Goal: Contribute content

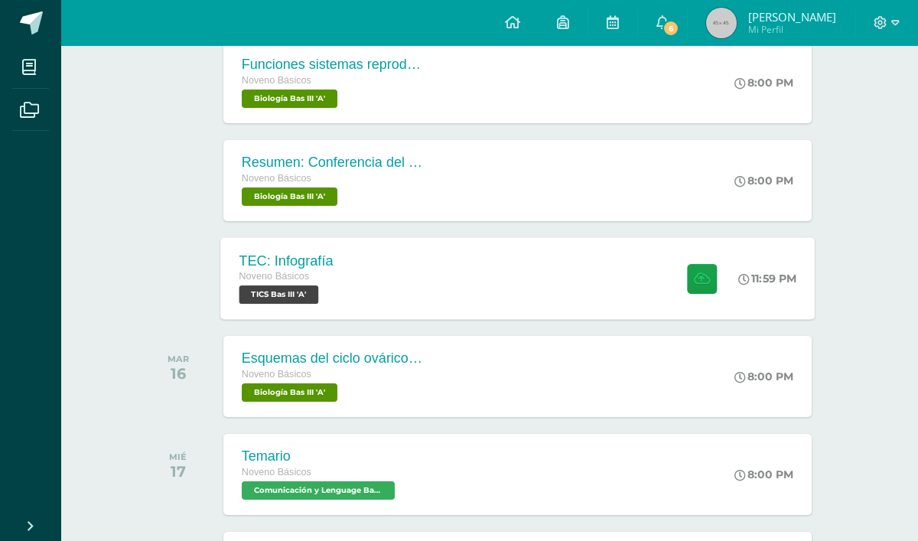
scroll to position [362, 0]
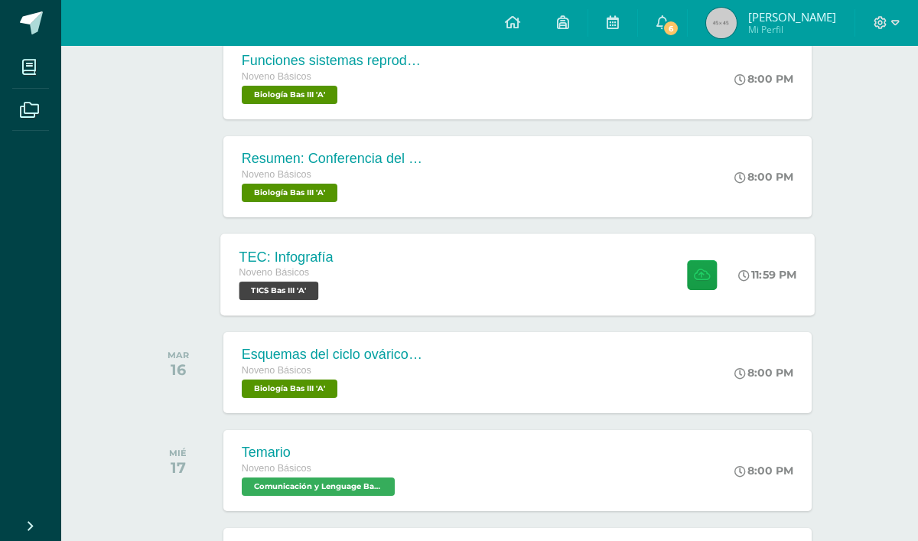
click at [362, 285] on div "TEC: Infografía Noveno Básicos TICS Bas III 'A' 11:59 PM TEC: Infografía TICS B…" at bounding box center [517, 274] width 594 height 82
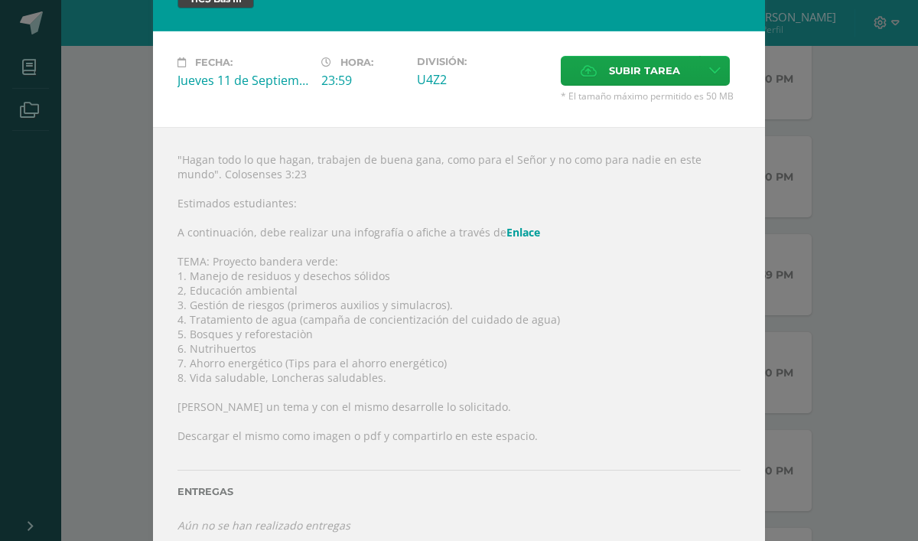
scroll to position [61, 0]
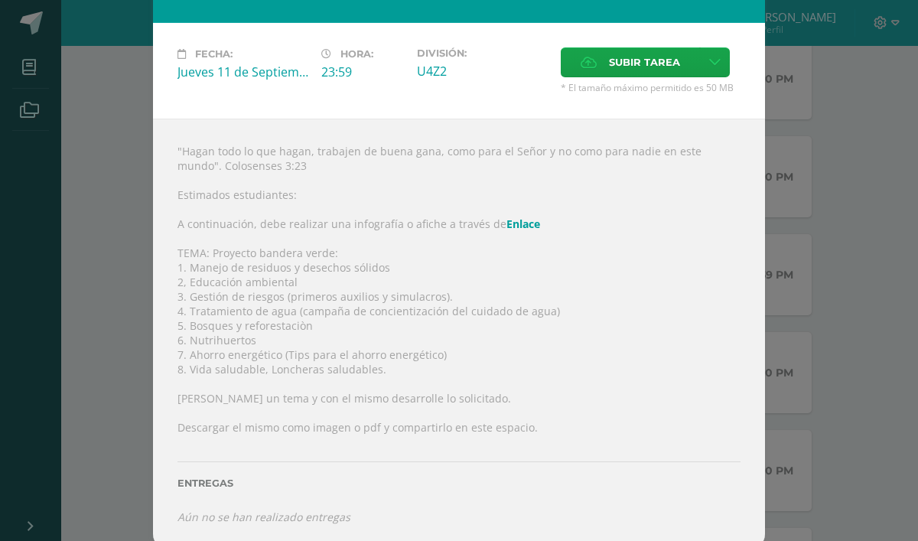
click at [508, 228] on link "Enlace" at bounding box center [523, 223] width 34 height 15
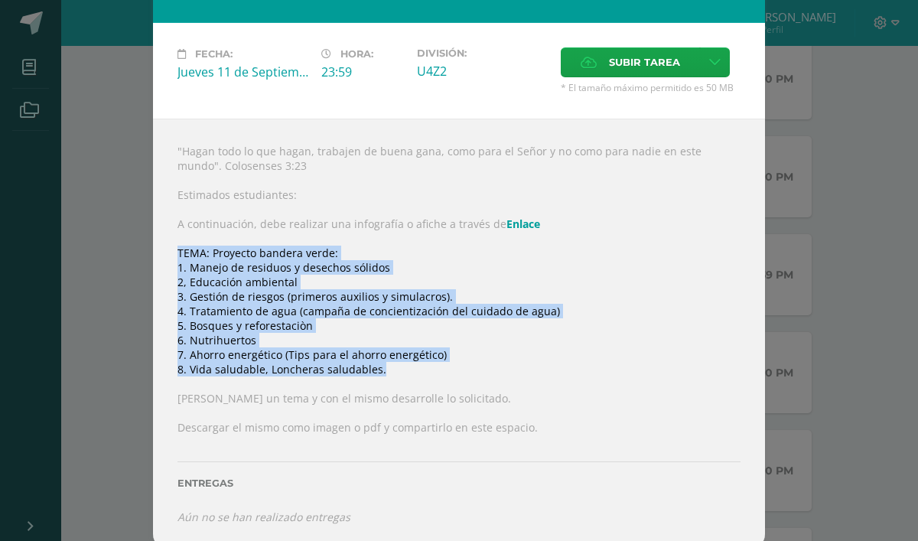
drag, startPoint x: 176, startPoint y: 252, endPoint x: 421, endPoint y: 366, distance: 269.6
click at [421, 364] on div ""Hagan todo lo que hagan, trabajen de buena gana, como para el Señor y no como …" at bounding box center [459, 334] width 612 height 431
click at [174, 255] on div ""Hagan todo lo que hagan, trabajen de buena gana, como para el Señor y no como …" at bounding box center [459, 334] width 612 height 431
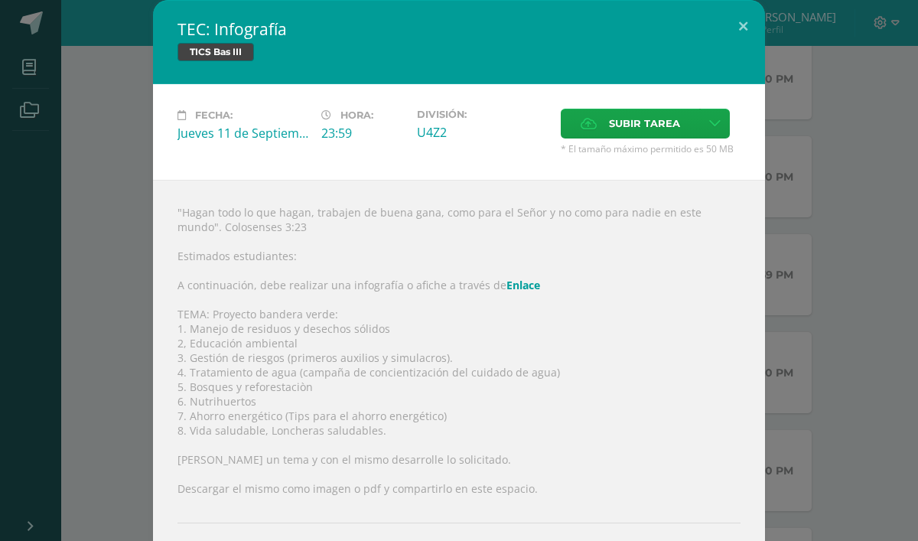
scroll to position [1, 0]
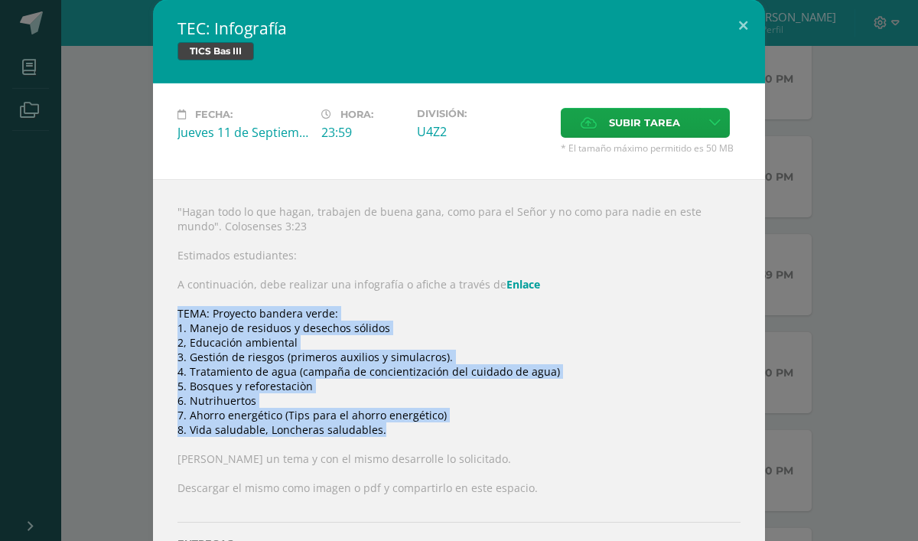
drag, startPoint x: 176, startPoint y: 314, endPoint x: 424, endPoint y: 432, distance: 274.7
click at [424, 432] on div ""Hagan todo lo que hagan, trabajen de buena gana, como para el Señor y no como …" at bounding box center [459, 394] width 612 height 431
copy div "TEMA: Proyecto bandera verde: 1. Manejo de residuos y desechos sólidos 2, Educa…"
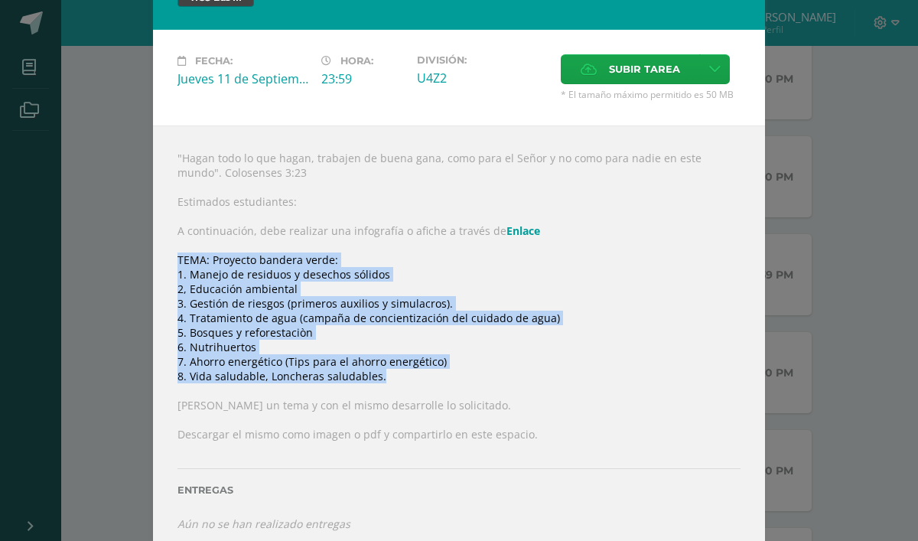
scroll to position [63, 0]
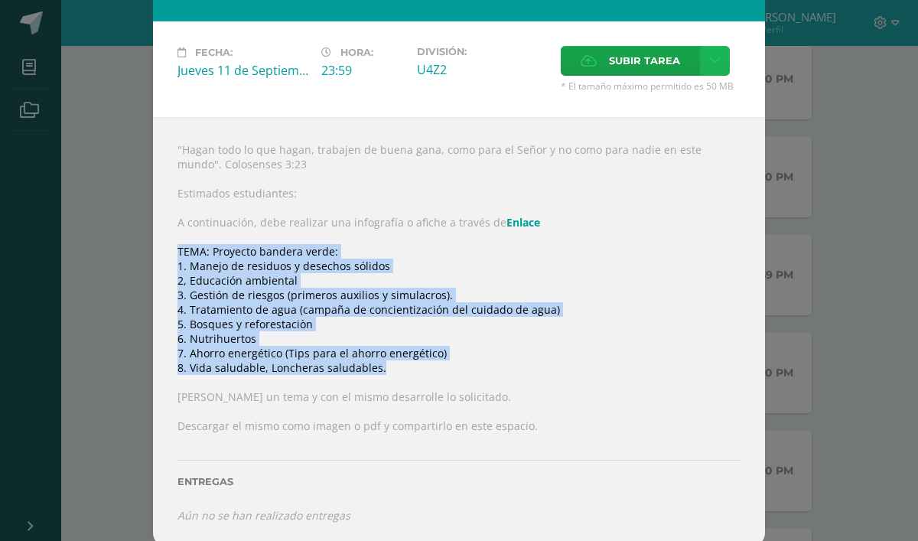
click at [716, 61] on icon at bounding box center [714, 60] width 11 height 13
click at [672, 93] on span "Subir enlace" at bounding box center [649, 94] width 64 height 15
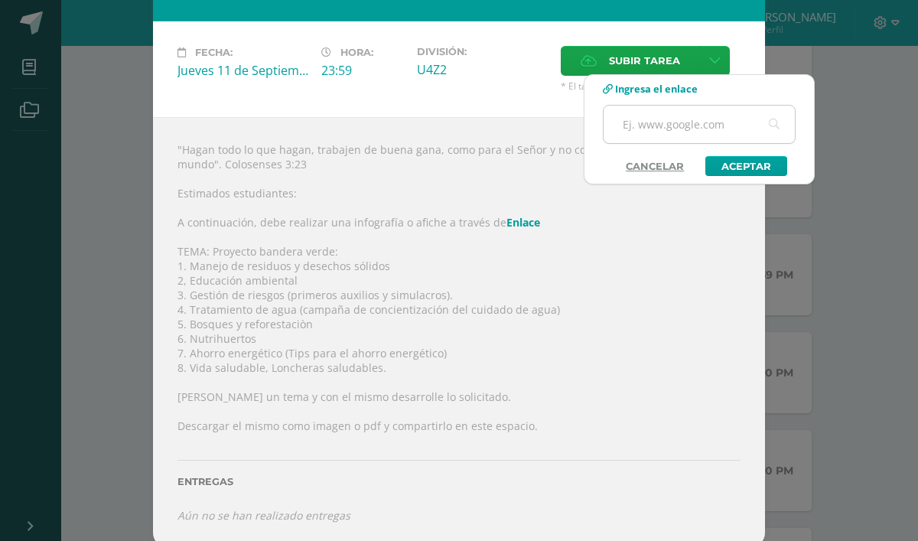
click at [713, 129] on input "text" at bounding box center [698, 124] width 191 height 37
type input "[URL][DOMAIN_NAME]"
click at [739, 166] on link "Aceptar" at bounding box center [746, 166] width 82 height 20
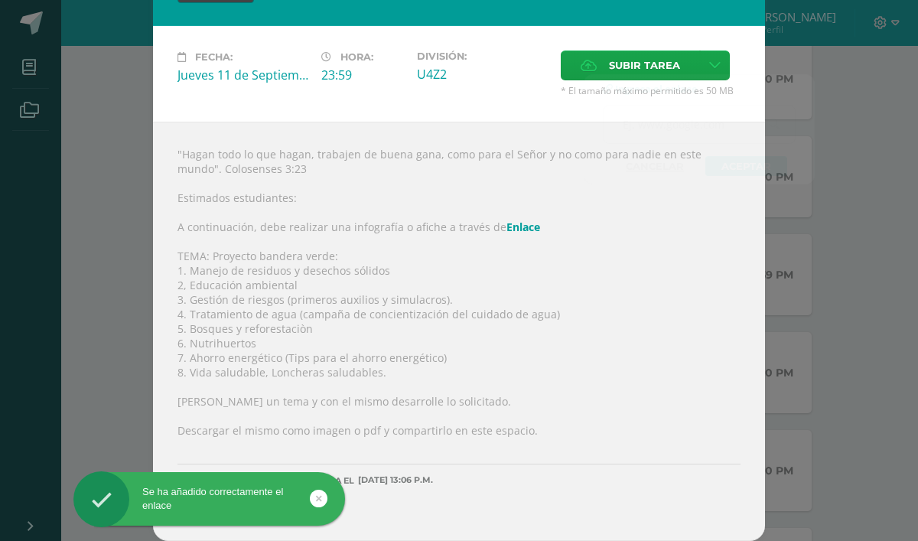
scroll to position [57, 0]
